Goal: Task Accomplishment & Management: Complete application form

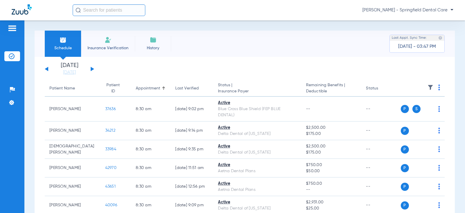
click at [125, 4] on input "text" at bounding box center [109, 10] width 73 height 12
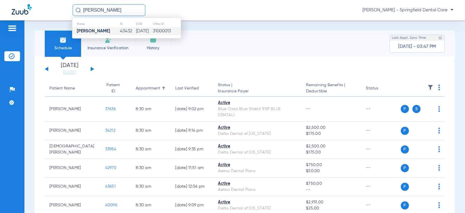
type input "[PERSON_NAME]"
click at [120, 29] on td "43432" at bounding box center [128, 31] width 16 height 8
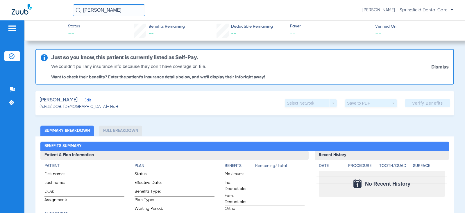
click at [85, 101] on span "Edit" at bounding box center [87, 101] width 5 height 6
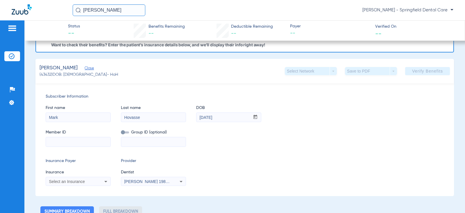
scroll to position [87, 0]
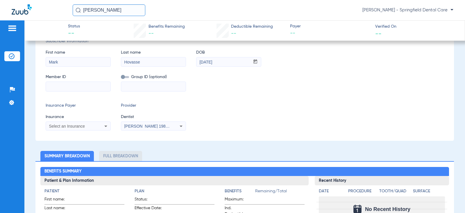
click at [67, 87] on input at bounding box center [78, 86] width 65 height 9
type input "G45793759"
click at [76, 128] on span "Select an Insurance" at bounding box center [67, 126] width 36 height 5
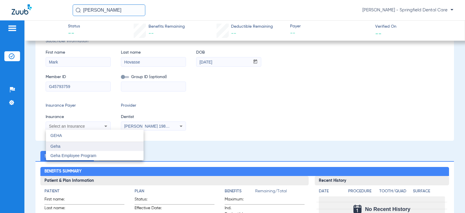
type input "GEHA"
click at [73, 143] on mat-option "Geha" at bounding box center [95, 146] width 98 height 9
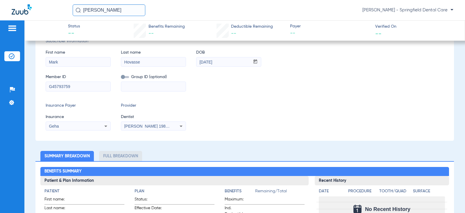
click at [152, 132] on div "Subscriber Information First name Mark Last name [PERSON_NAME] DOB mm / dd / yy…" at bounding box center [244, 84] width 419 height 113
click at [152, 124] on span "[PERSON_NAME] 1982829420" at bounding box center [152, 126] width 57 height 5
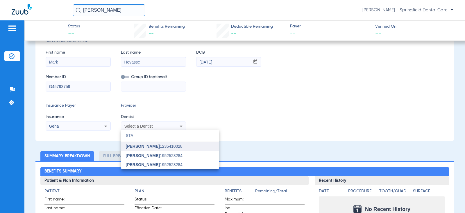
type input "STA"
click at [145, 148] on span "[PERSON_NAME]" at bounding box center [143, 146] width 34 height 5
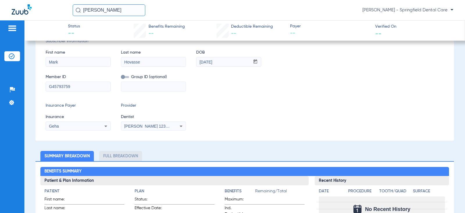
scroll to position [0, 0]
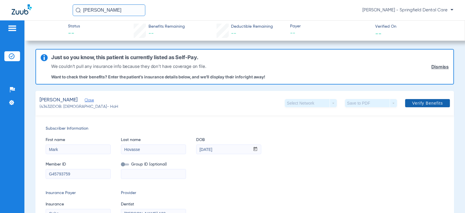
click at [428, 97] on span at bounding box center [427, 103] width 45 height 14
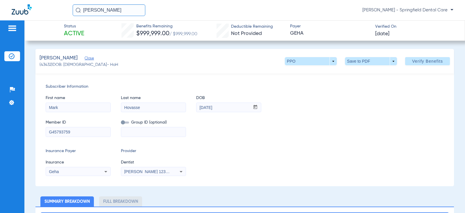
click at [313, 93] on div "First name [PERSON_NAME] Last name [PERSON_NAME] DOB mm / dd / yyyy [DATE]" at bounding box center [245, 101] width 399 height 22
click at [364, 59] on span at bounding box center [371, 61] width 14 height 14
click at [373, 86] on div at bounding box center [232, 106] width 465 height 213
click at [370, 58] on span at bounding box center [371, 61] width 14 height 14
click at [360, 72] on span "Save to PDF" at bounding box center [368, 73] width 23 height 4
